Goal: Find specific page/section: Find specific page/section

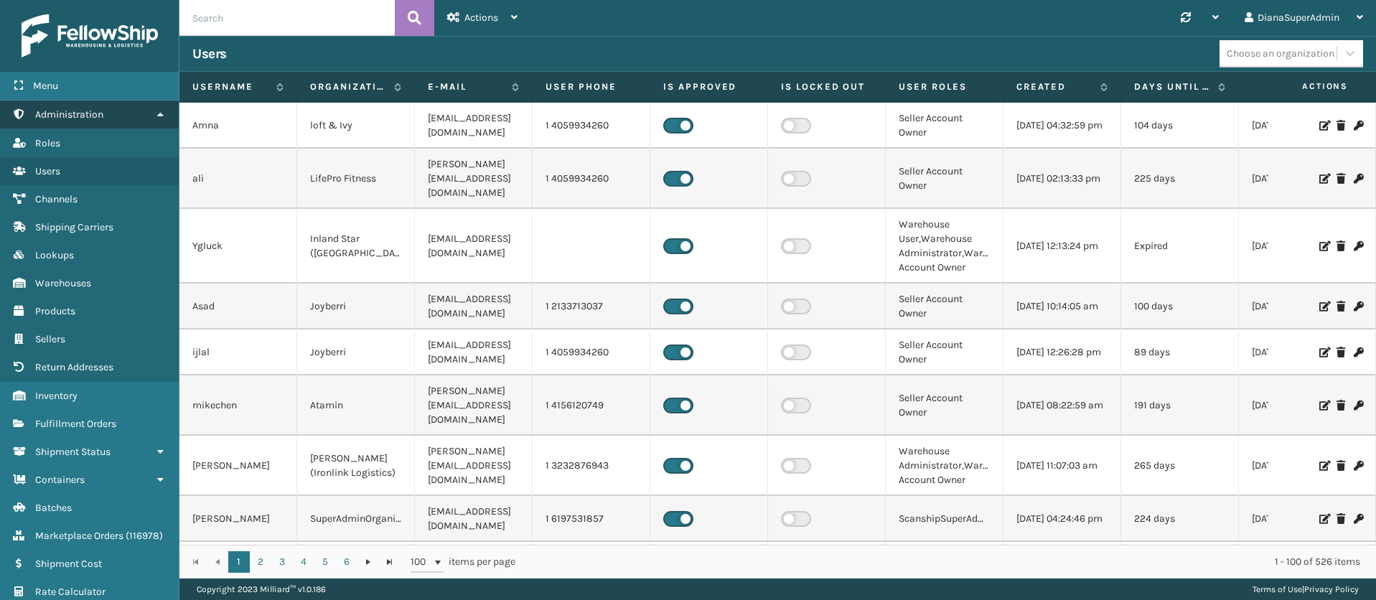
click at [157, 110] on icon at bounding box center [159, 114] width 11 height 10
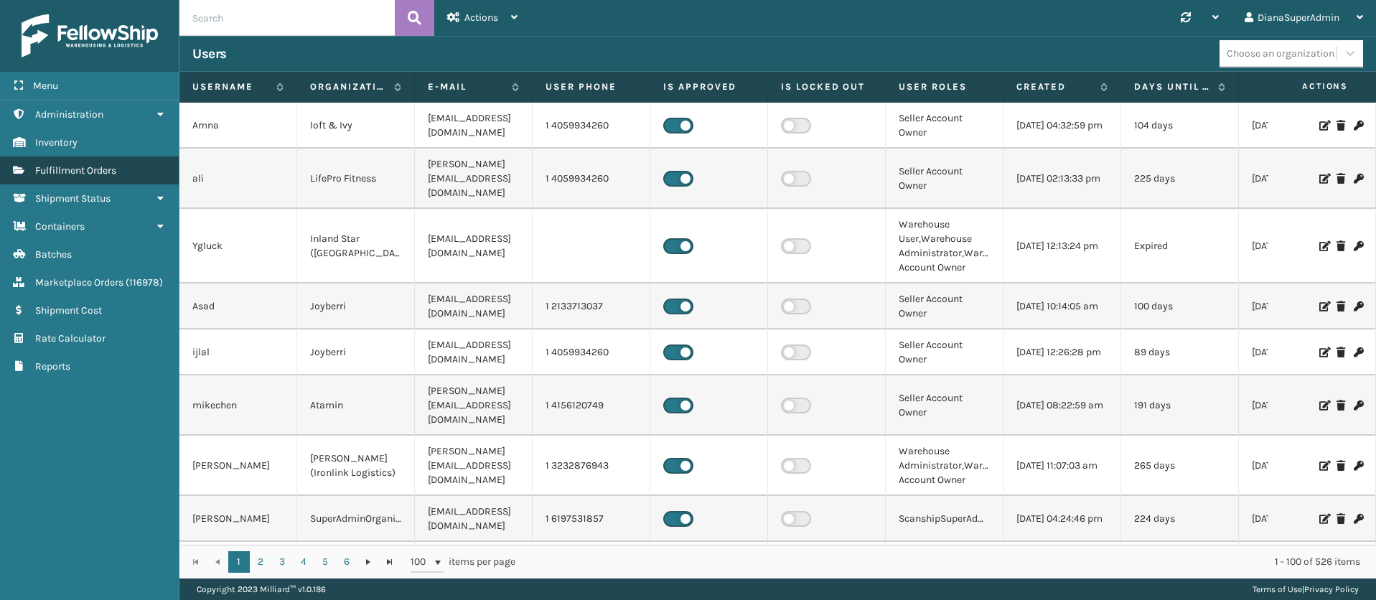
click at [116, 172] on span "Fulfillment Orders" at bounding box center [75, 170] width 81 height 12
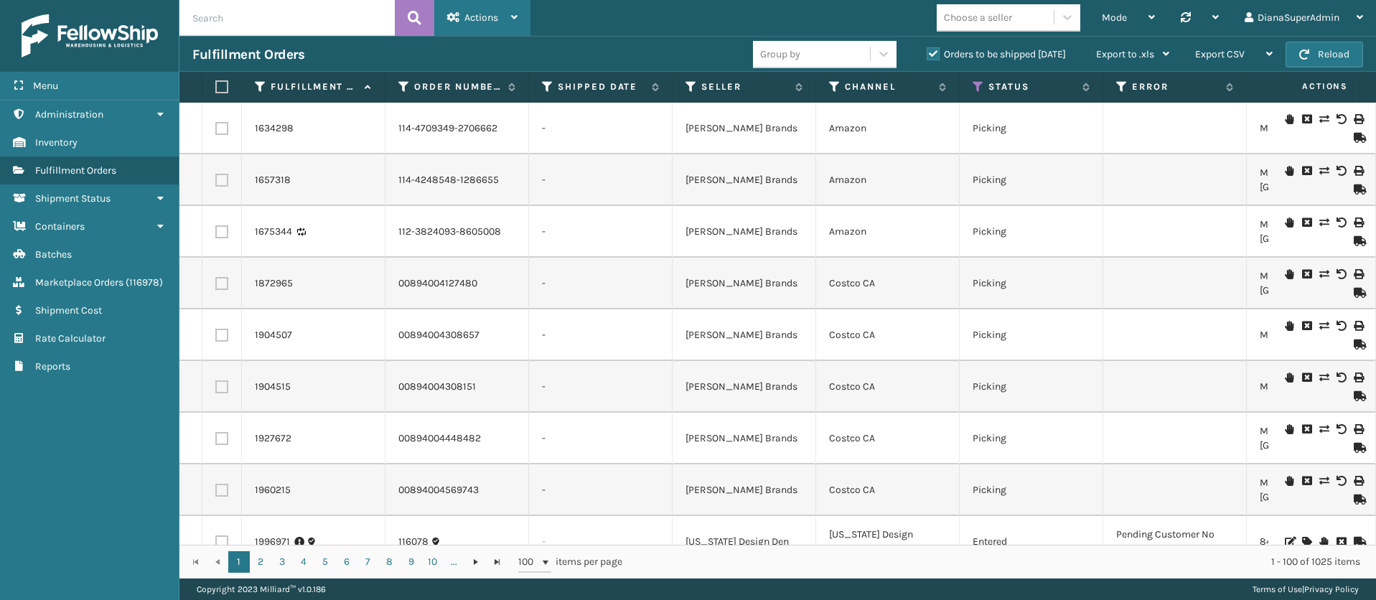
click at [507, 13] on div "Actions" at bounding box center [482, 18] width 70 height 36
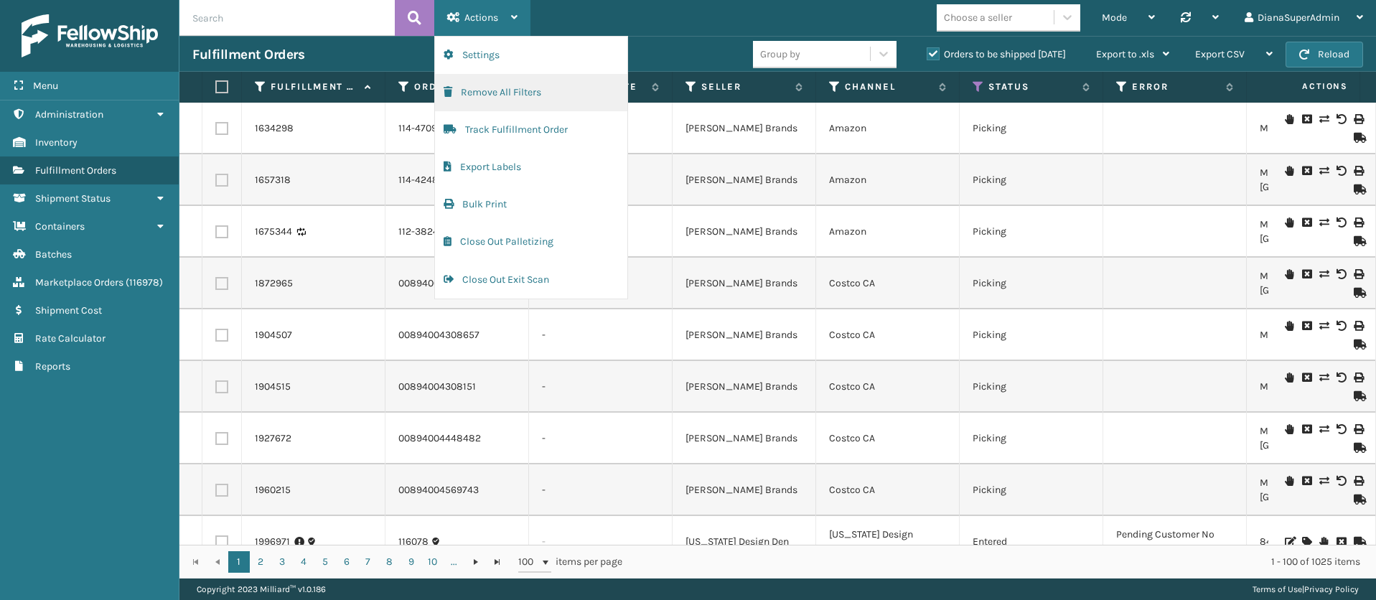
click at [513, 89] on button "Remove All Filters" at bounding box center [531, 92] width 192 height 37
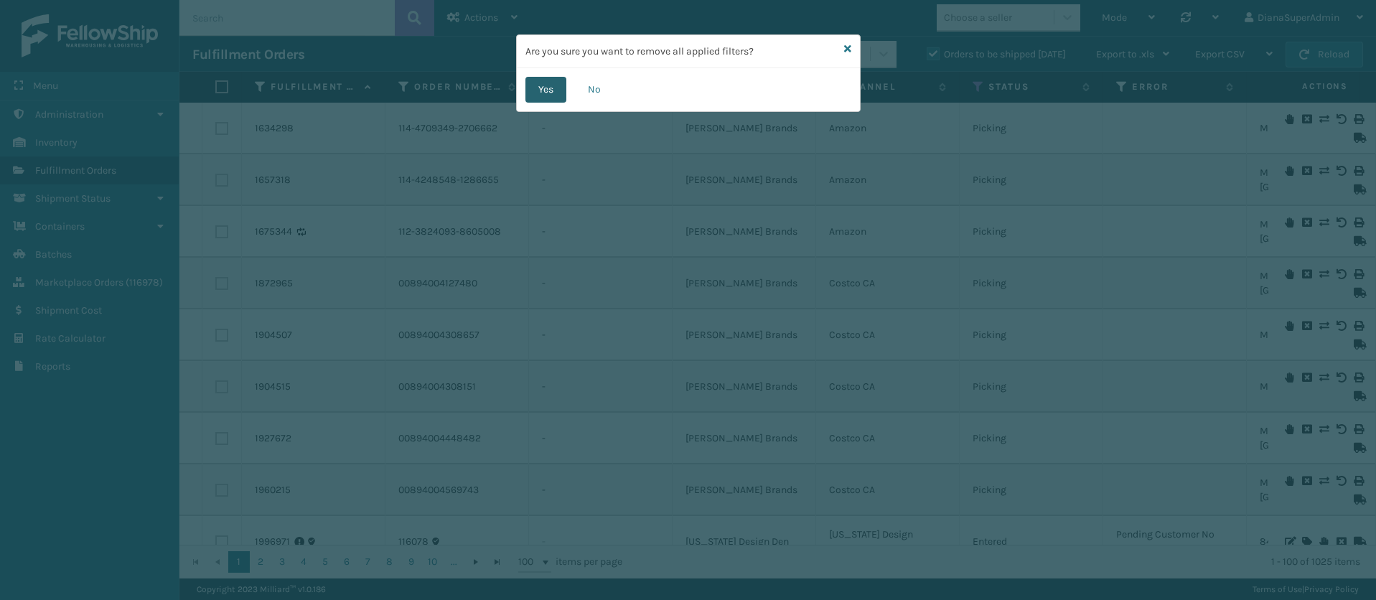
click at [551, 85] on button "Yes" at bounding box center [546, 90] width 41 height 26
